Goal: Task Accomplishment & Management: Manage account settings

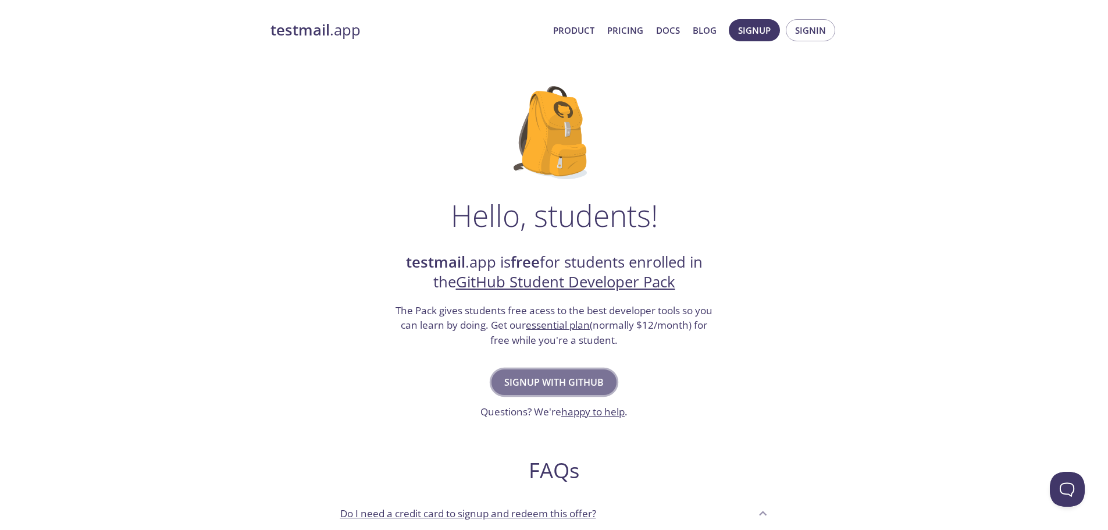
click at [554, 380] on span "Signup with GitHub" at bounding box center [553, 382] width 99 height 16
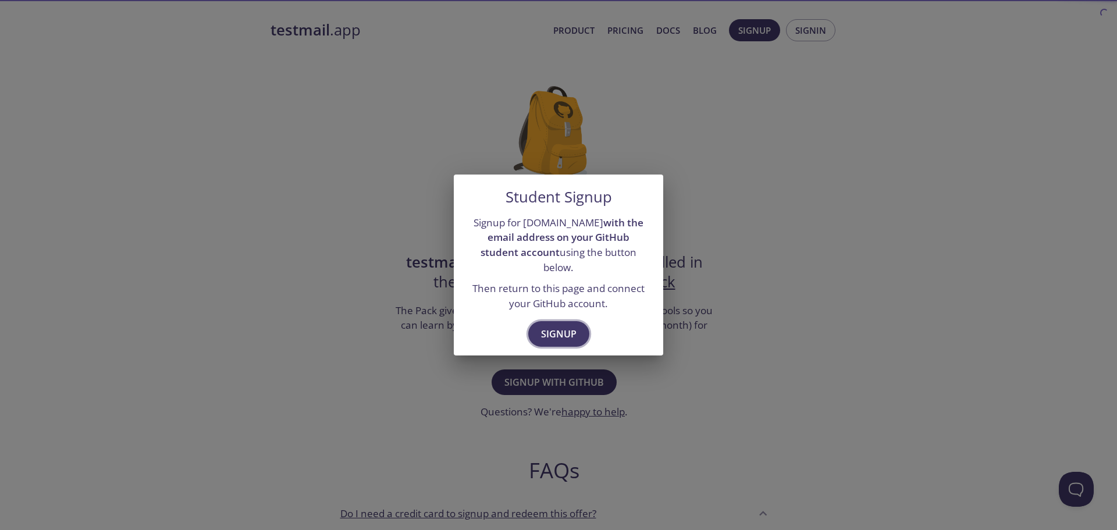
click at [567, 327] on span "Signup" at bounding box center [558, 334] width 35 height 16
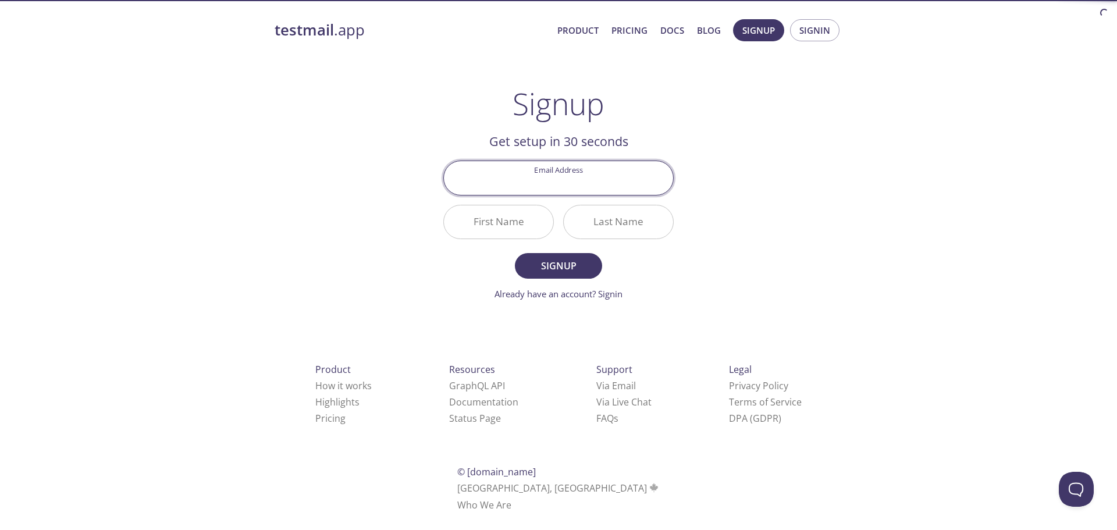
click at [540, 191] on input "Email Address" at bounding box center [558, 177] width 229 height 33
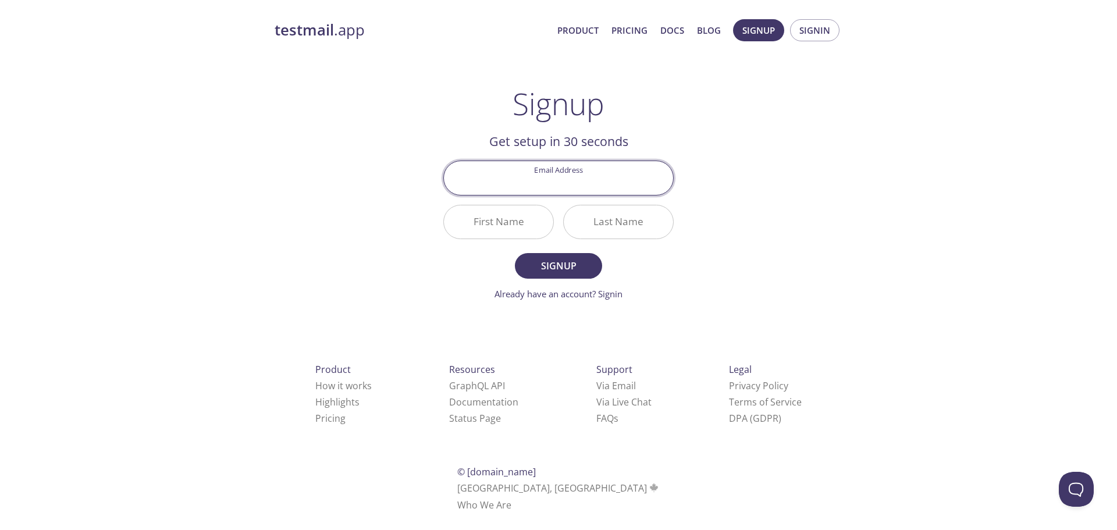
type input "[EMAIL_ADDRESS][DOMAIN_NAME]"
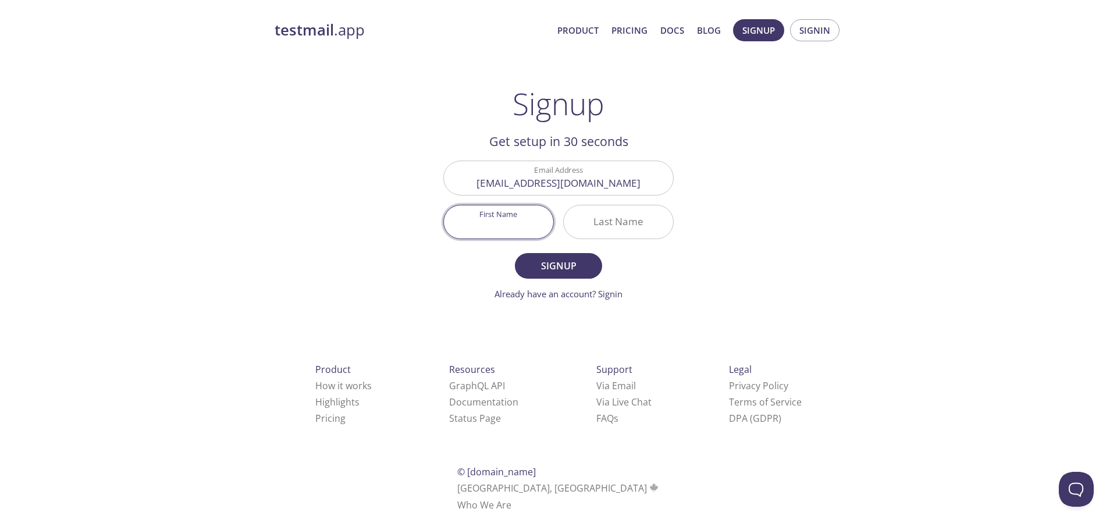
click at [505, 225] on input "First Name" at bounding box center [498, 221] width 109 height 33
click at [493, 229] on input "Md.Noyon" at bounding box center [498, 221] width 109 height 33
type input "Md. [GEOGRAPHIC_DATA]"
click at [592, 224] on input "Last Name" at bounding box center [618, 221] width 109 height 33
type input "[PERSON_NAME]"
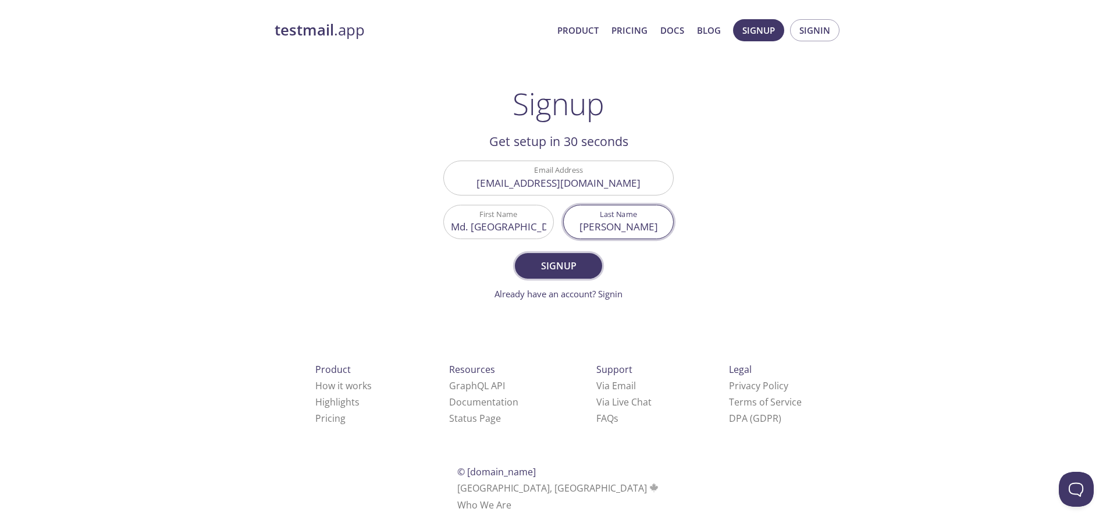
click at [547, 278] on button "Signup" at bounding box center [558, 266] width 87 height 26
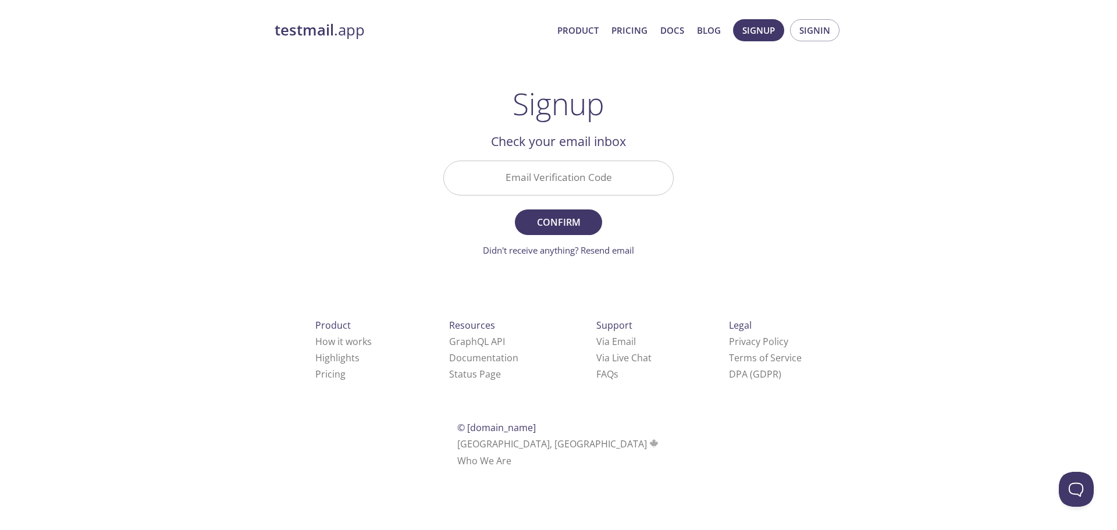
click at [582, 176] on input "Email Verification Code" at bounding box center [558, 177] width 229 height 33
paste input "GNPCY7V"
type input "GNPCY7V"
click at [578, 215] on span "Confirm" at bounding box center [559, 222] width 62 height 16
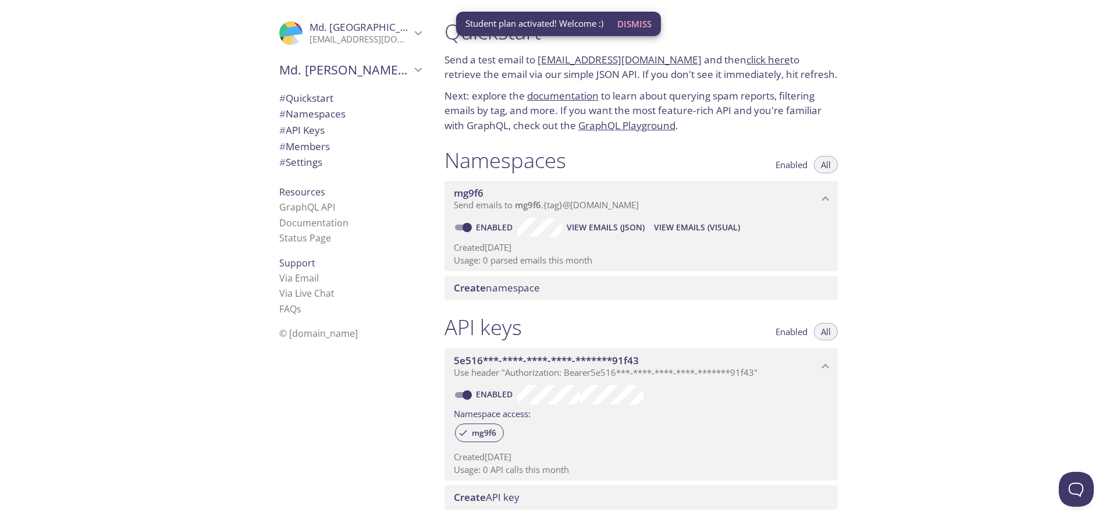
click at [635, 23] on span "Dismiss" at bounding box center [634, 23] width 34 height 15
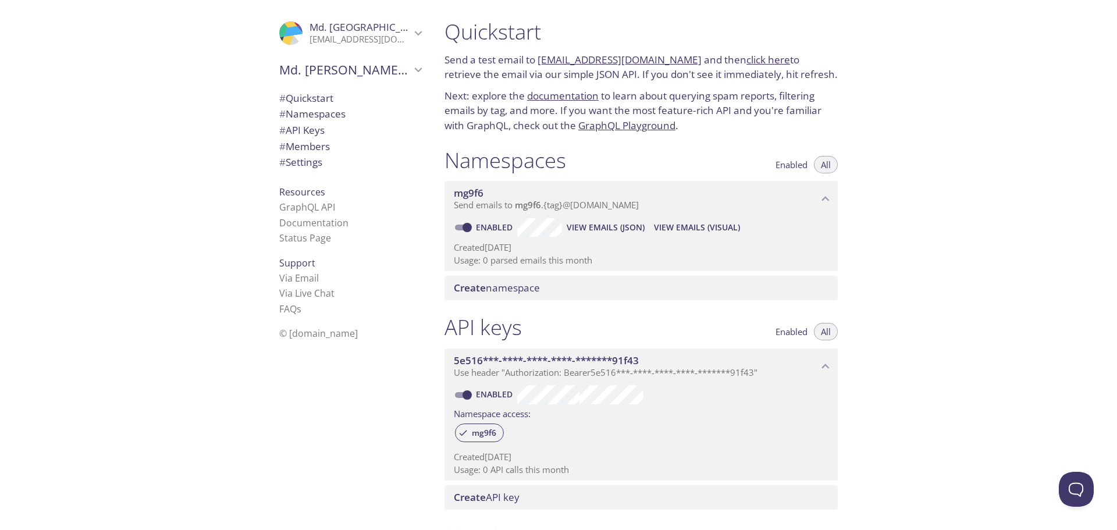
click at [302, 125] on span "# API Keys" at bounding box center [301, 129] width 45 height 13
click at [312, 164] on span "# Settings" at bounding box center [300, 161] width 43 height 13
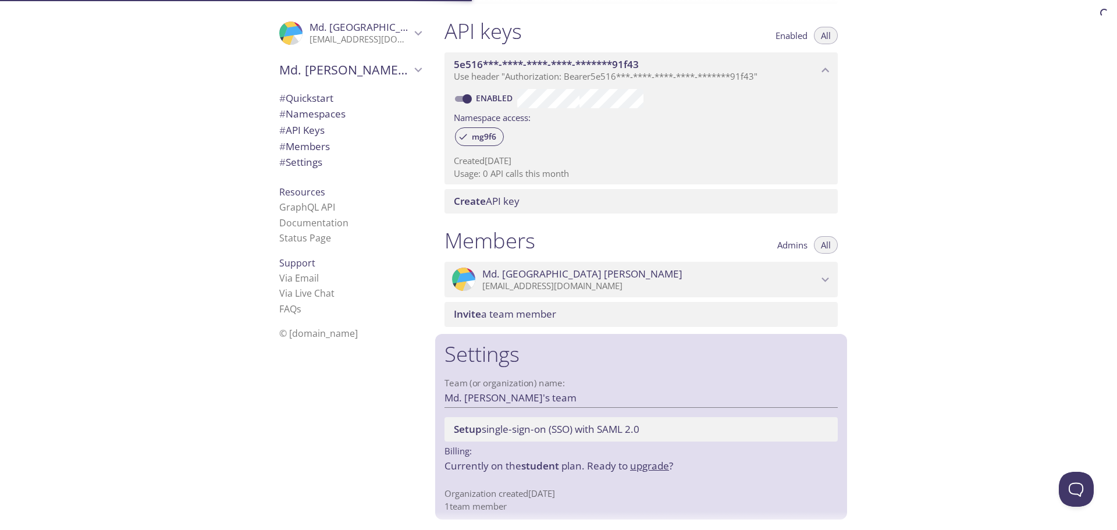
scroll to position [297, 0]
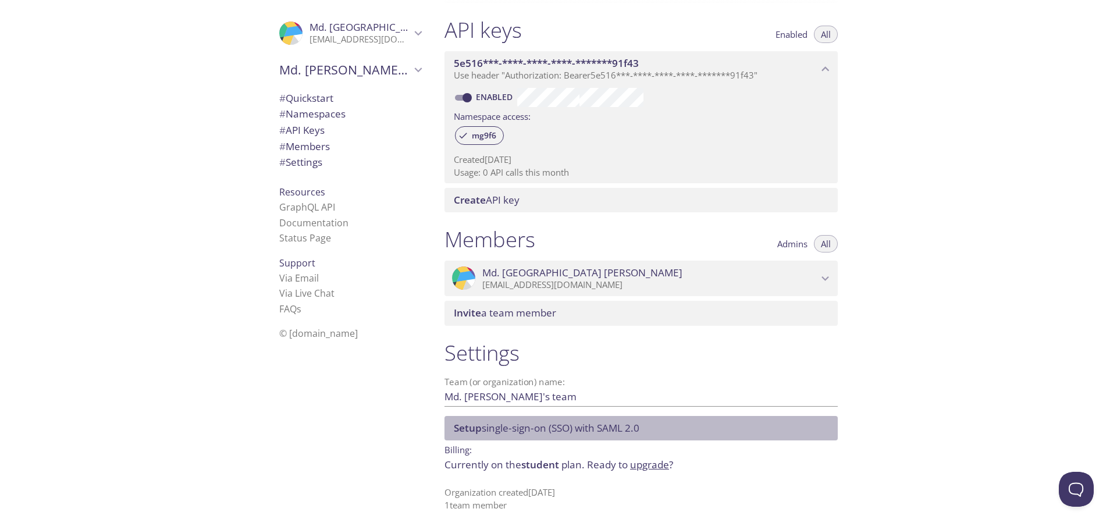
click at [582, 433] on span "Setup single-sign-on (SSO) with SAML 2.0" at bounding box center [547, 427] width 186 height 13
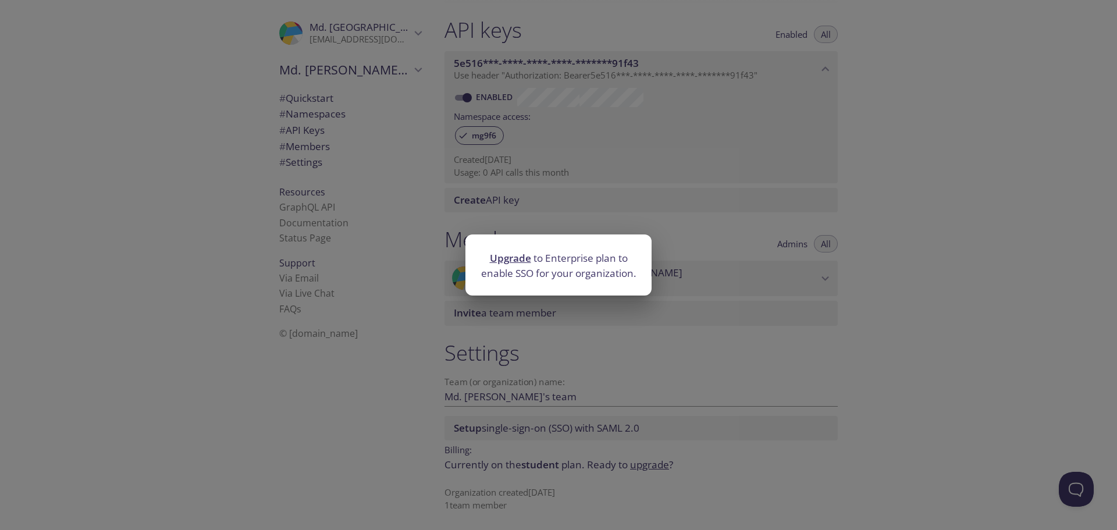
click at [603, 381] on div "Upgrade to Enterprise plan to enable SSO for your organization." at bounding box center [558, 265] width 1117 height 530
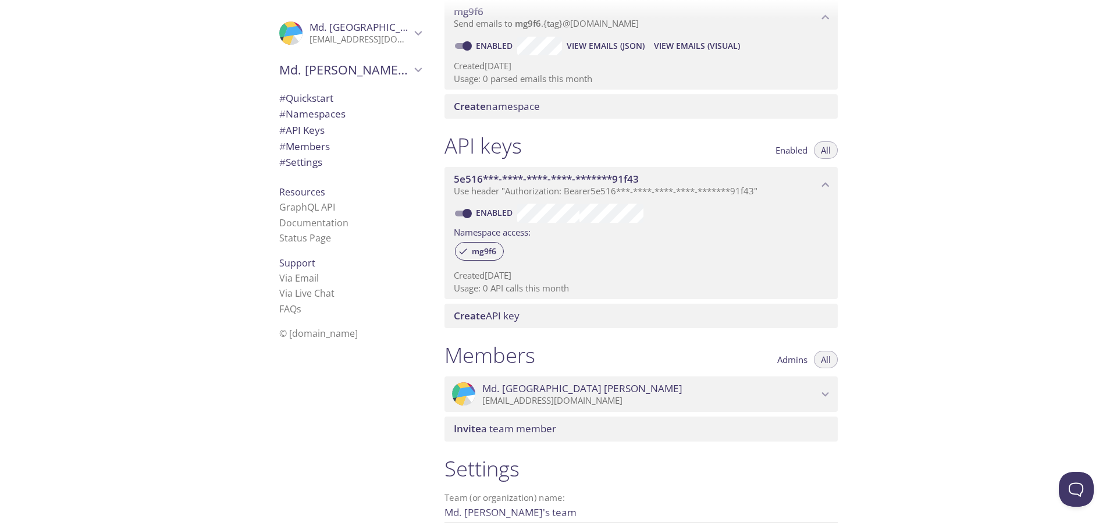
scroll to position [181, 0]
click at [507, 315] on span "Create API key" at bounding box center [487, 316] width 66 height 13
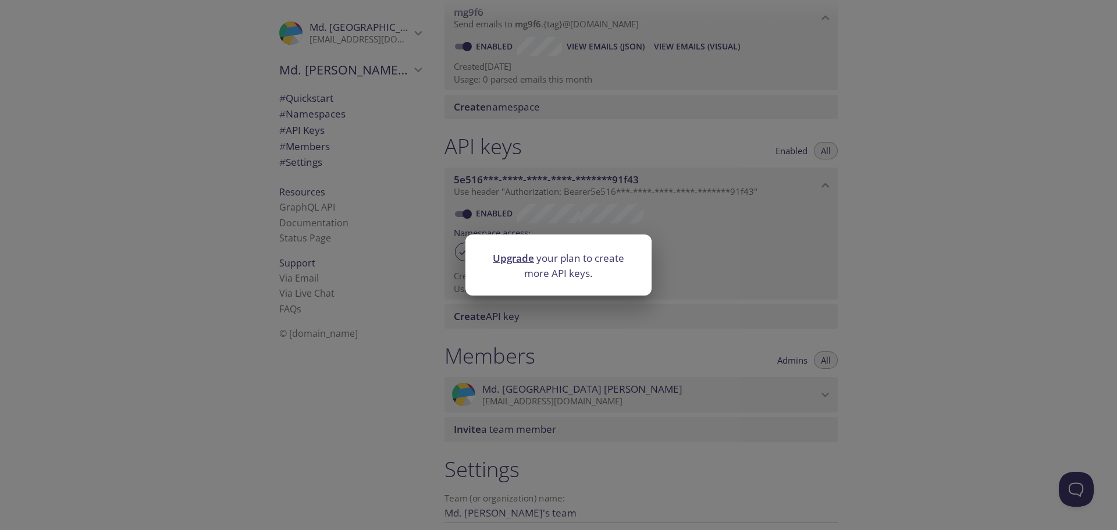
click at [574, 312] on div "Upgrade your plan to create more API keys." at bounding box center [558, 265] width 1117 height 530
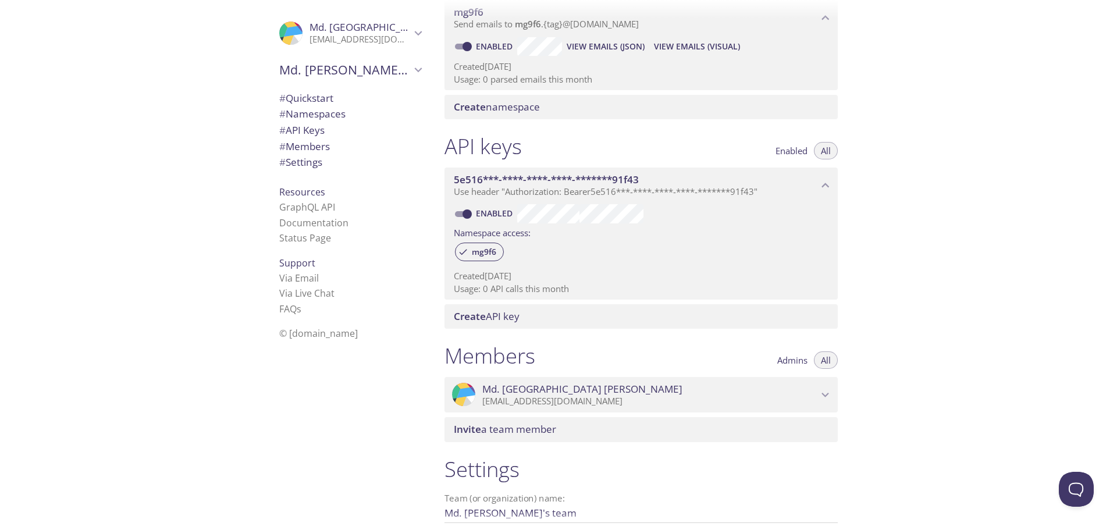
click at [800, 151] on span "Enabled" at bounding box center [792, 151] width 32 height 0
click at [818, 150] on button "All" at bounding box center [826, 150] width 24 height 17
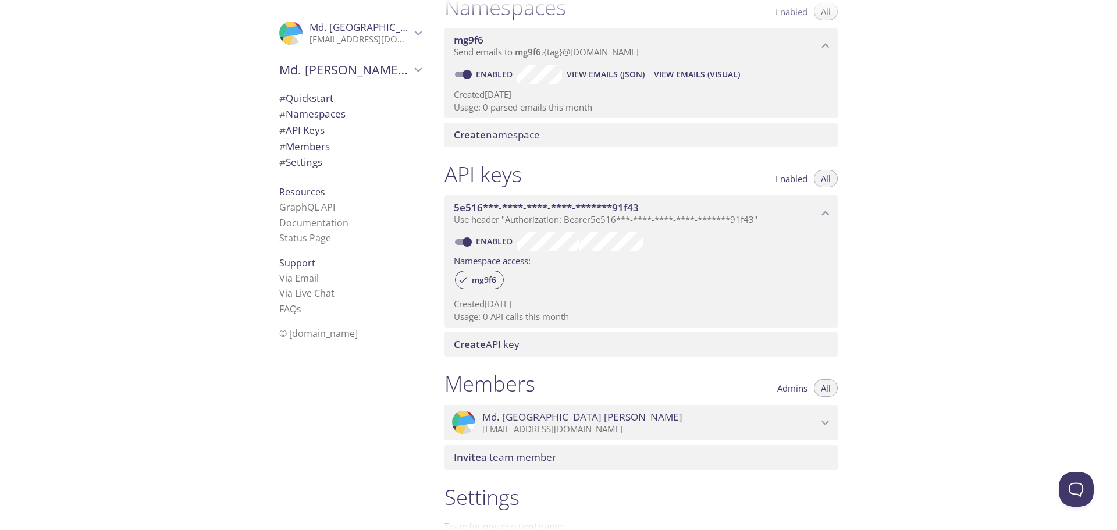
scroll to position [175, 0]
